Goal: Information Seeking & Learning: Learn about a topic

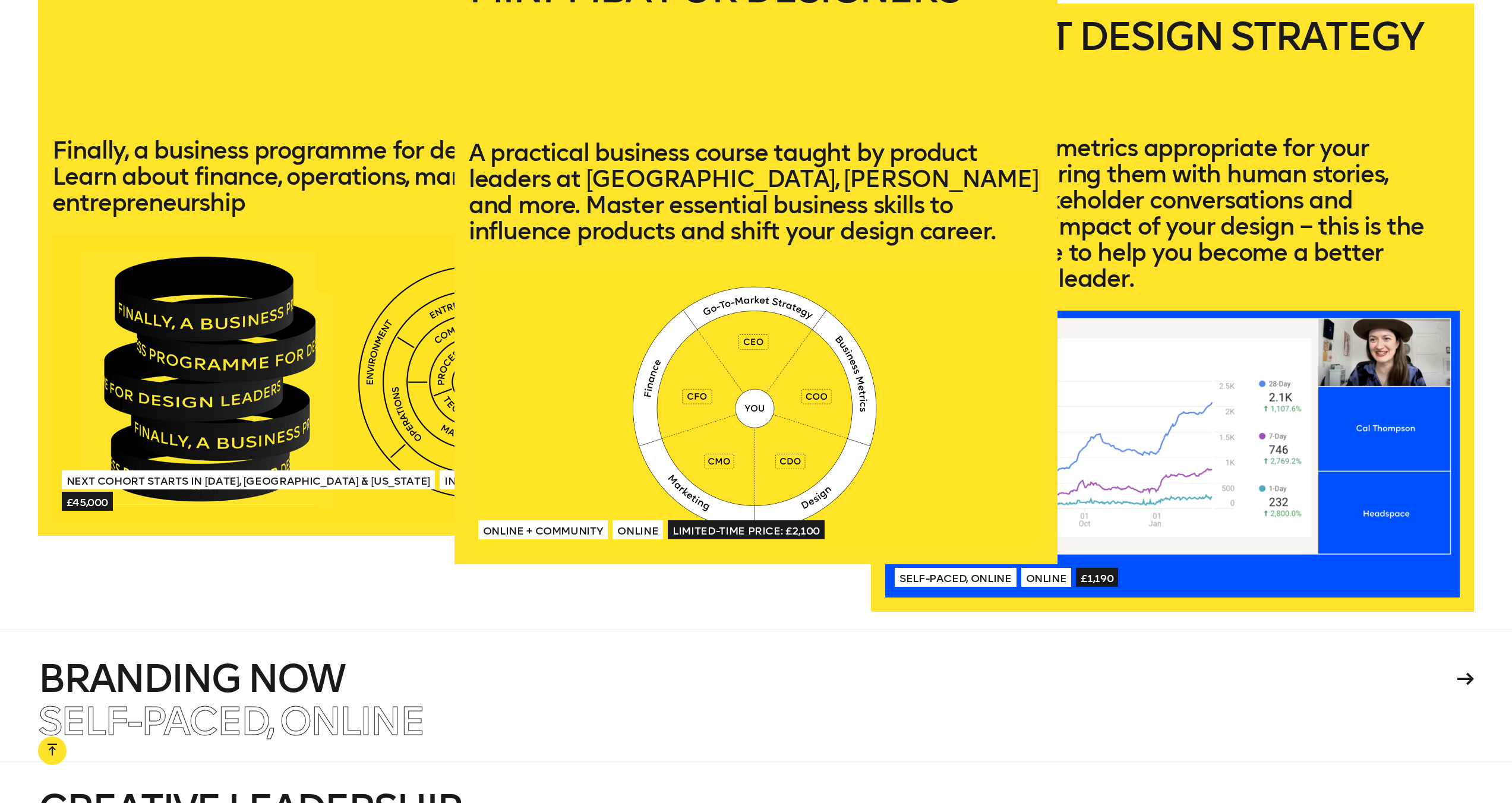
scroll to position [2775, 0]
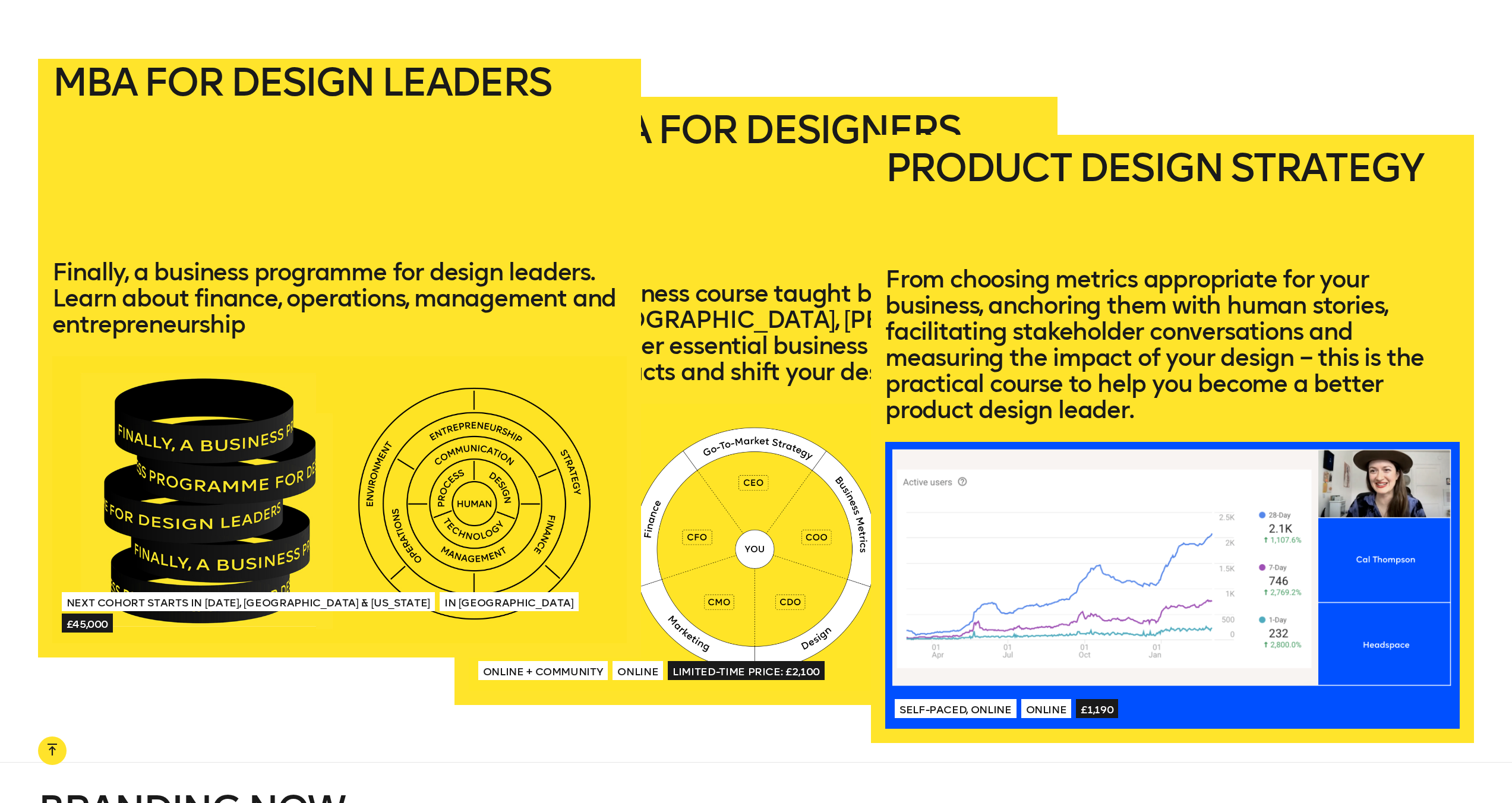
click at [290, 400] on div at bounding box center [339, 500] width 575 height 287
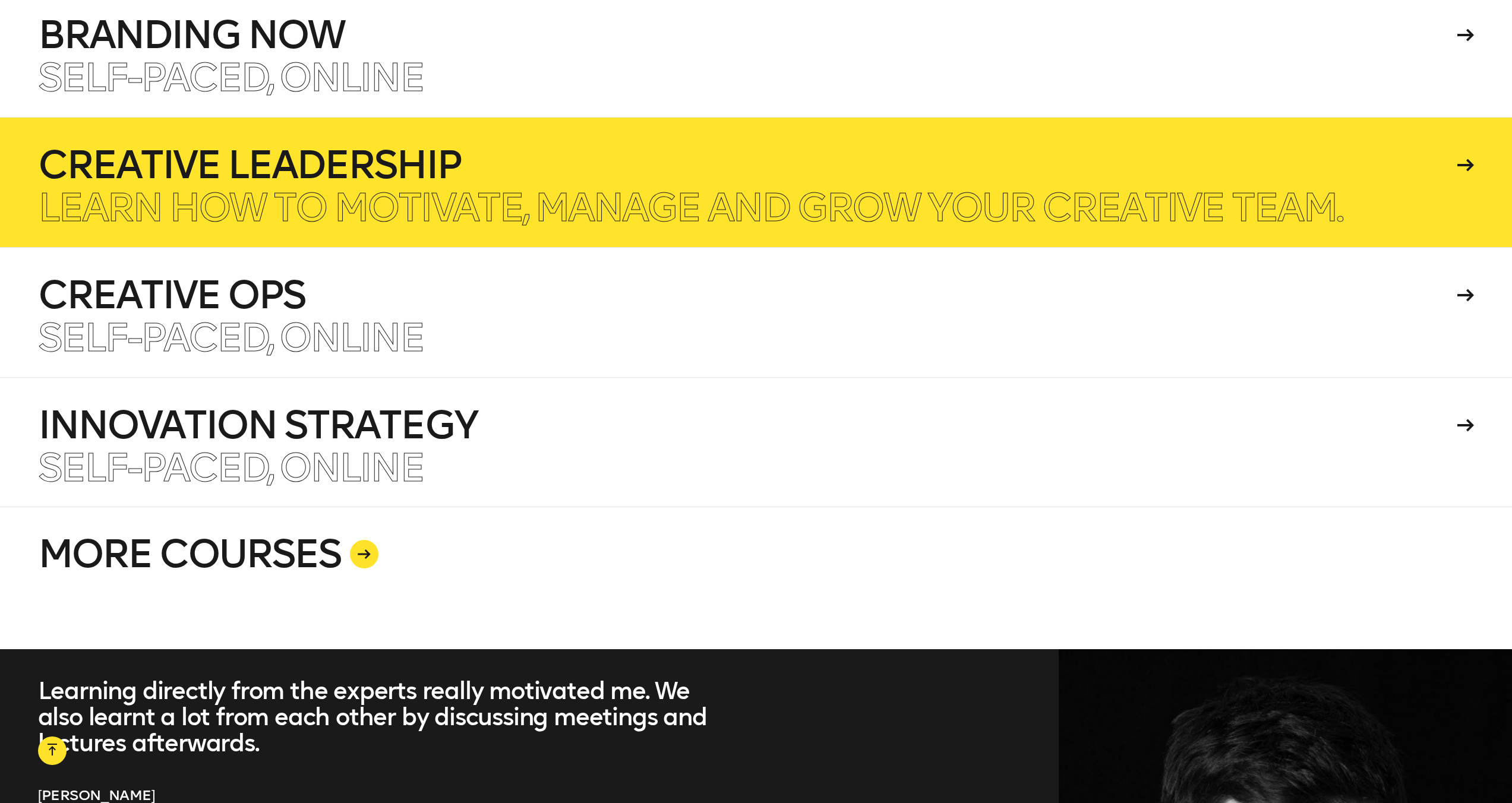
scroll to position [3546, 0]
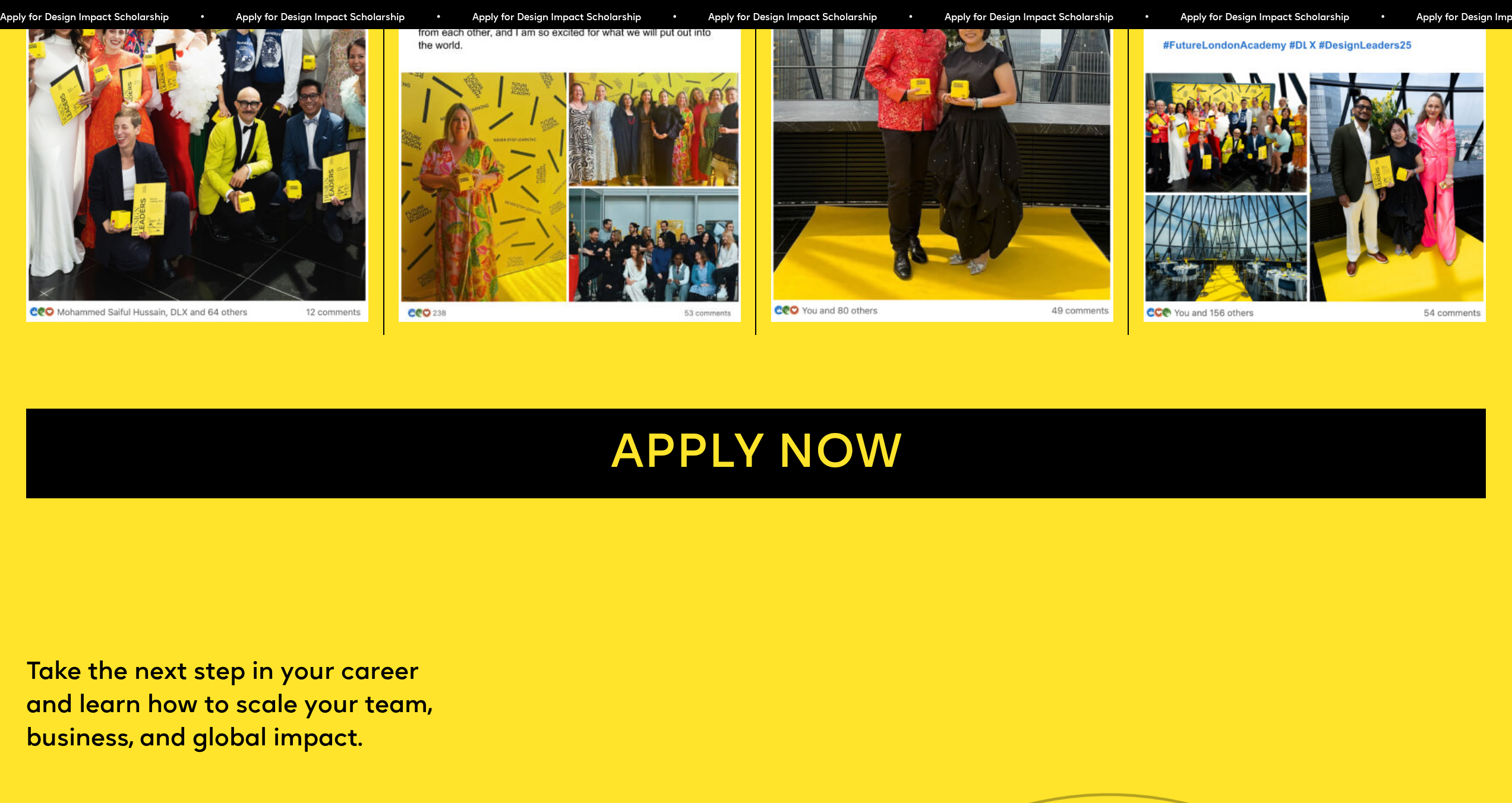
scroll to position [4632, 0]
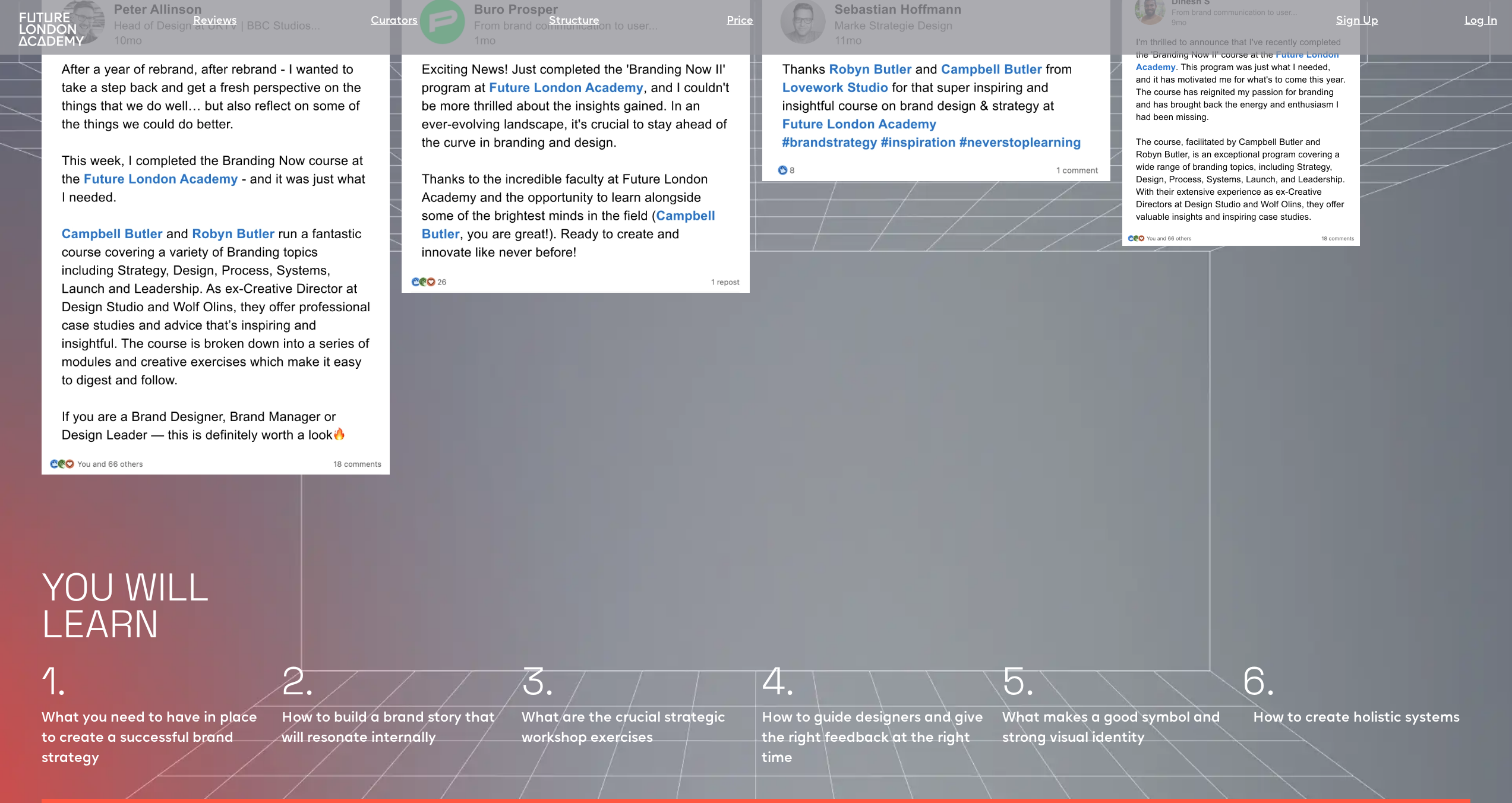
scroll to position [1897, 0]
